Goal: Transaction & Acquisition: Book appointment/travel/reservation

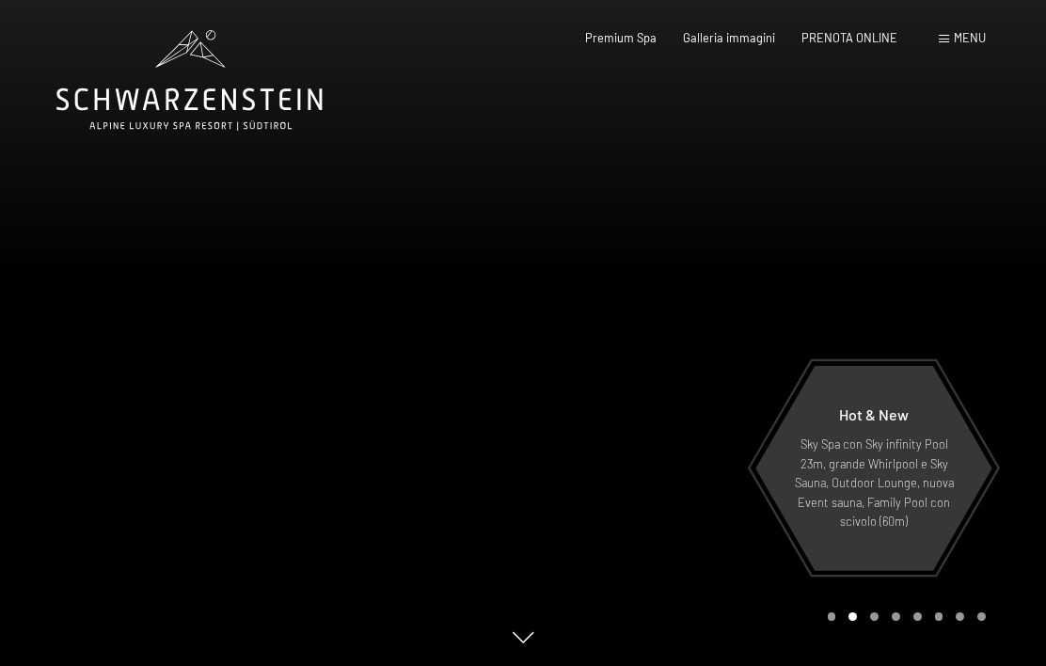
click at [870, 35] on span "PRENOTA ONLINE" at bounding box center [849, 37] width 96 height 15
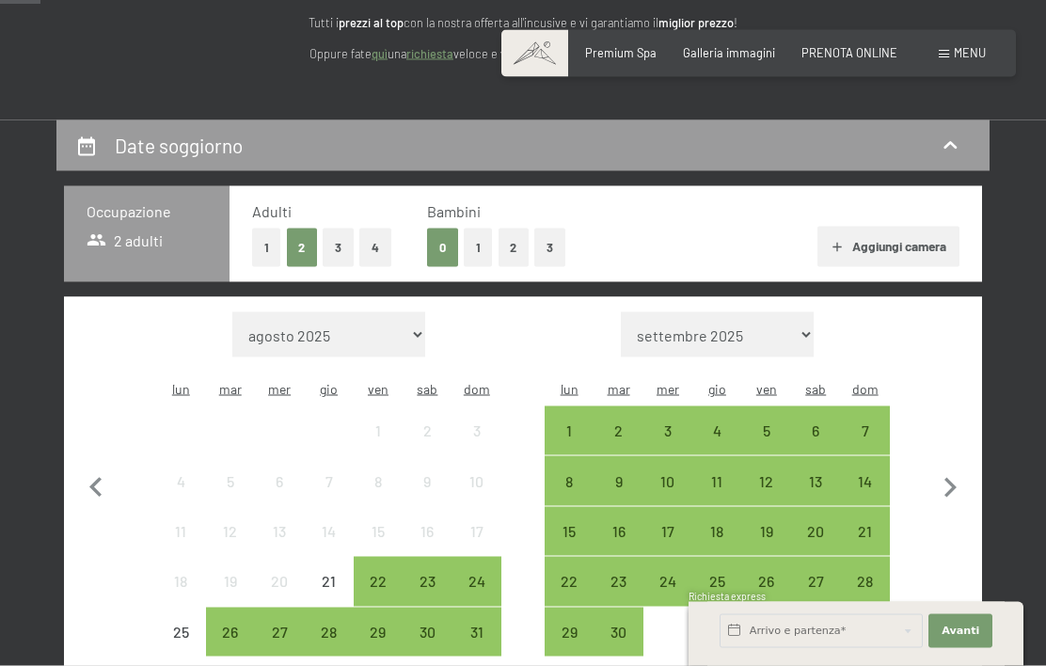
click at [482, 252] on button "1" at bounding box center [478, 248] width 29 height 39
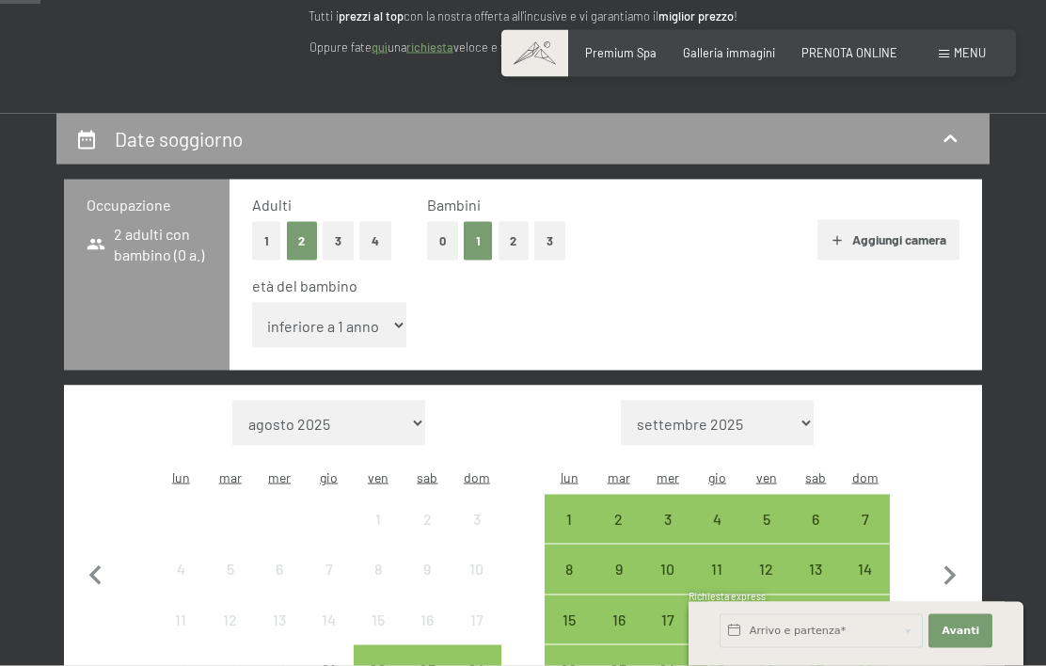
scroll to position [261, 0]
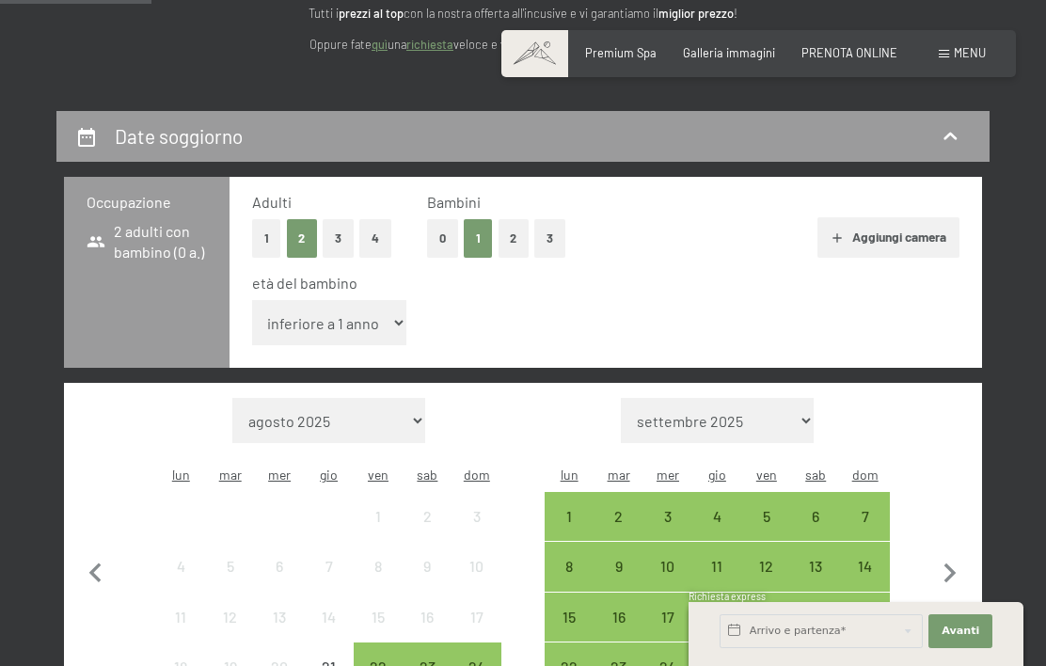
click at [297, 311] on select "inferiore a 1 anno 1 anno 2 anni 3 anni 4 anni 5 anni 6 anni 7 anni 8 anni 9 an…" at bounding box center [329, 322] width 155 height 45
select select "3"
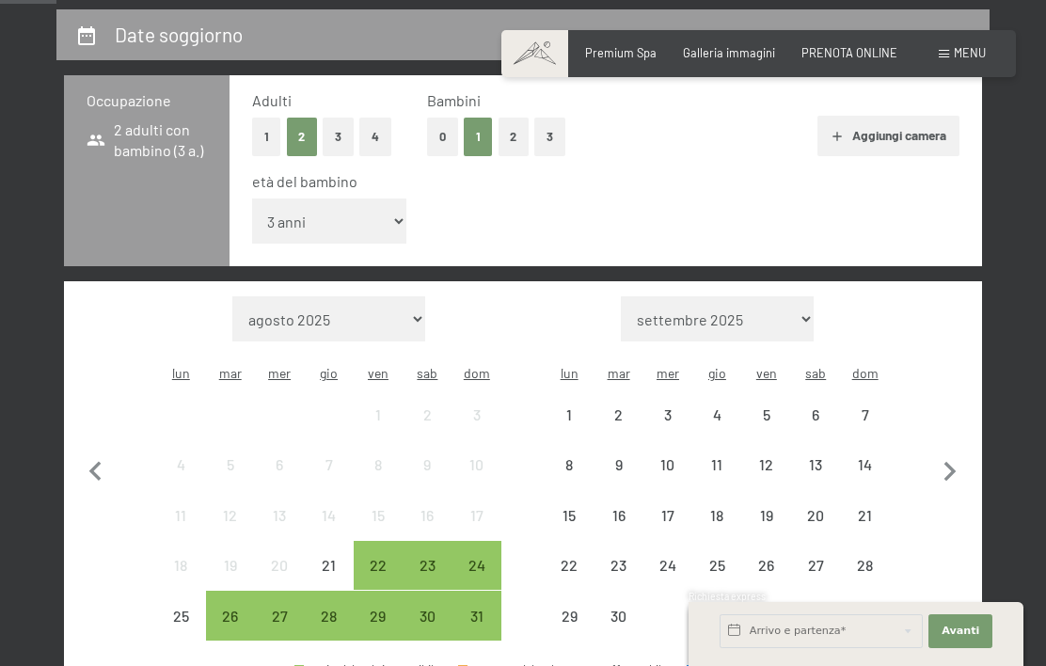
scroll to position [373, 0]
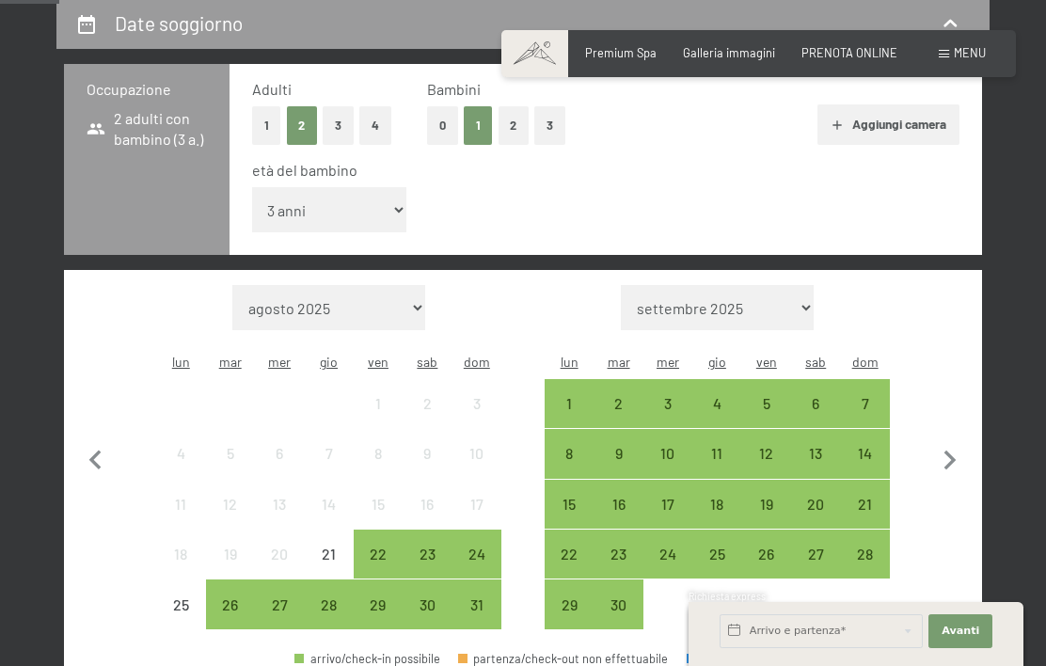
click at [426, 547] on div "23" at bounding box center [426, 569] width 45 height 45
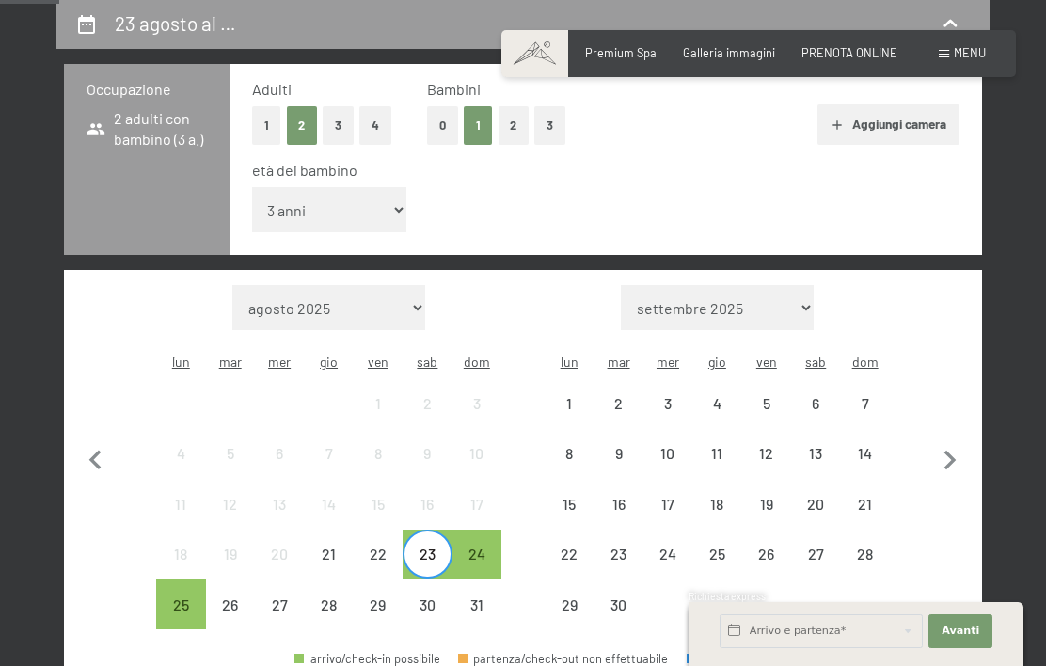
click at [481, 547] on div "24" at bounding box center [476, 569] width 45 height 45
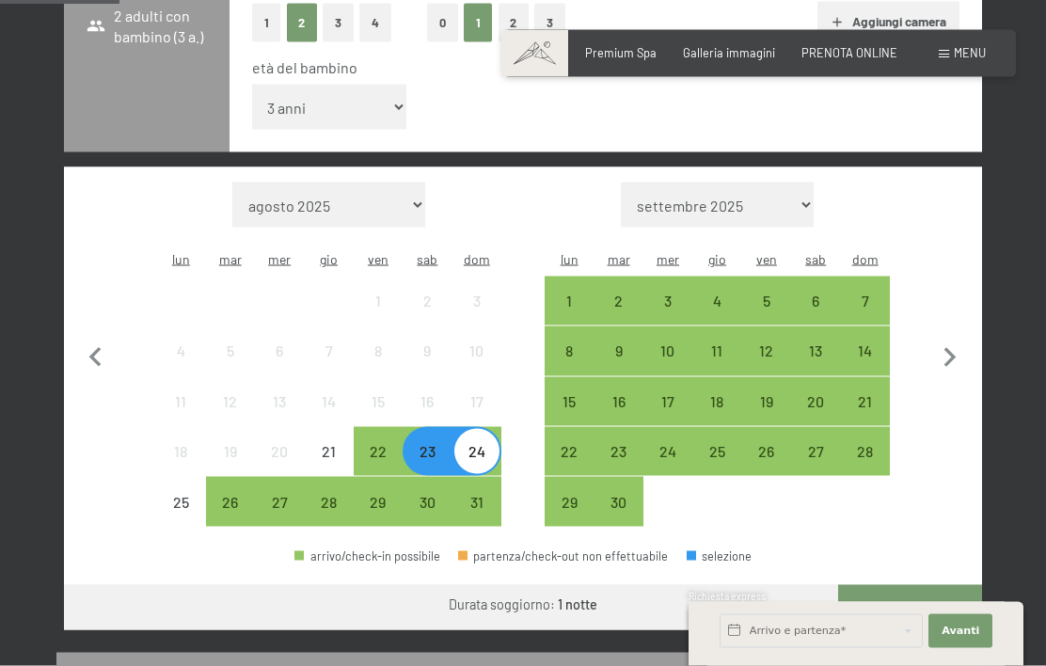
scroll to position [477, 0]
click at [815, 443] on div "27" at bounding box center [815, 465] width 45 height 45
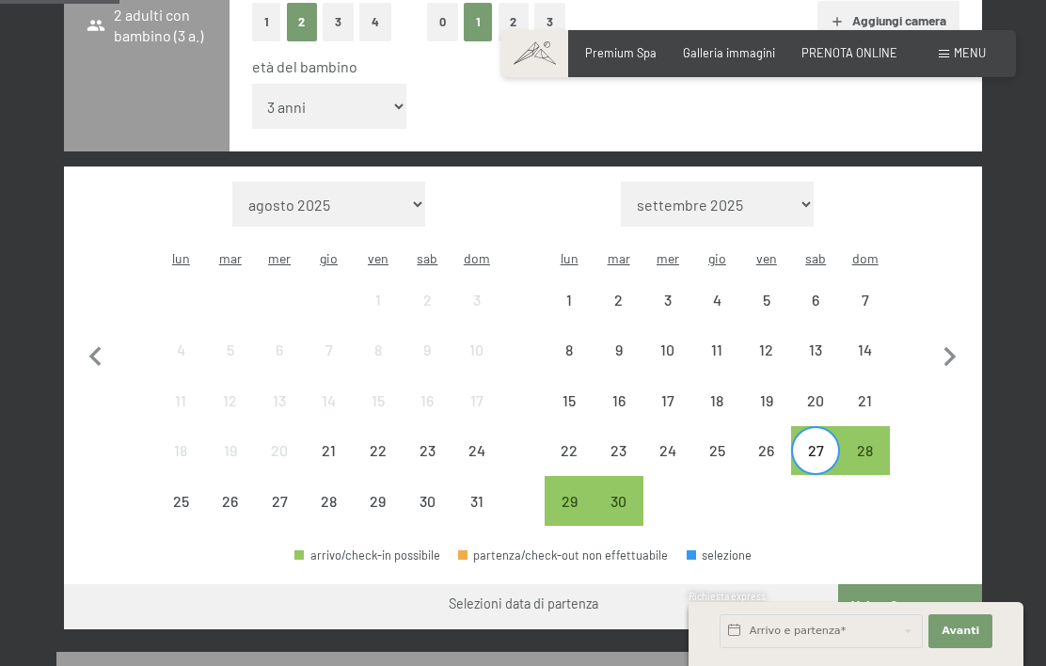
click at [864, 443] on div "28" at bounding box center [864, 465] width 45 height 45
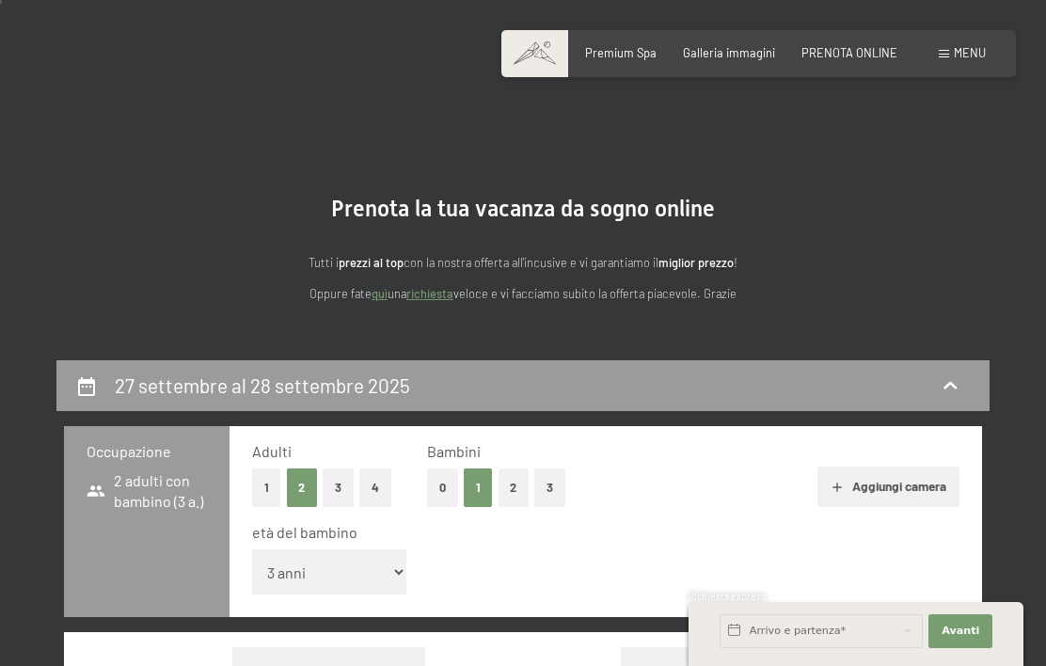
scroll to position [0, 0]
